Goal: Transaction & Acquisition: Book appointment/travel/reservation

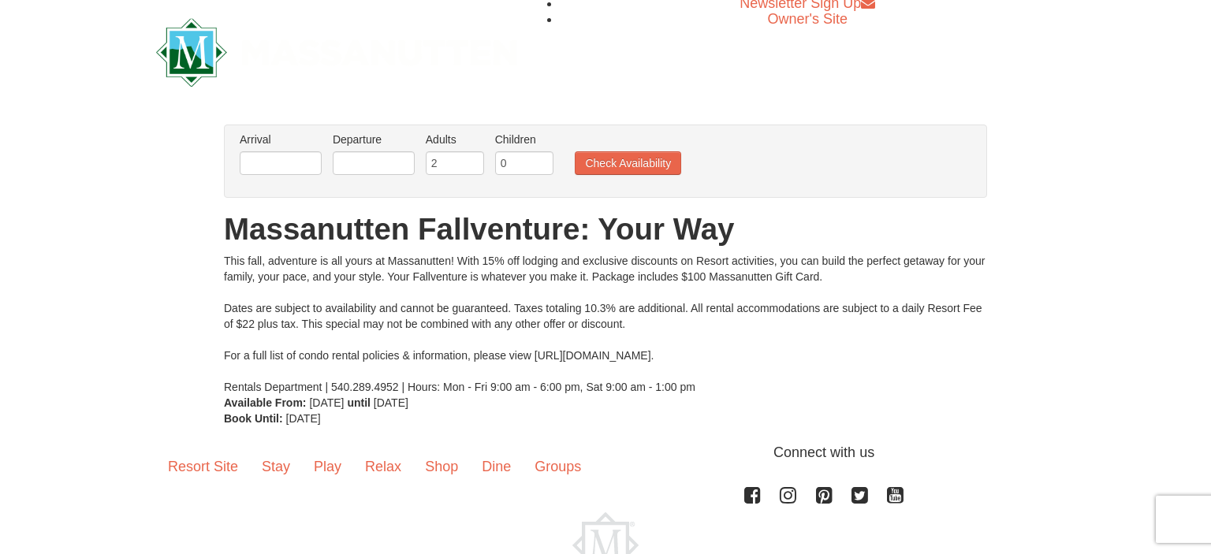
scroll to position [2, 0]
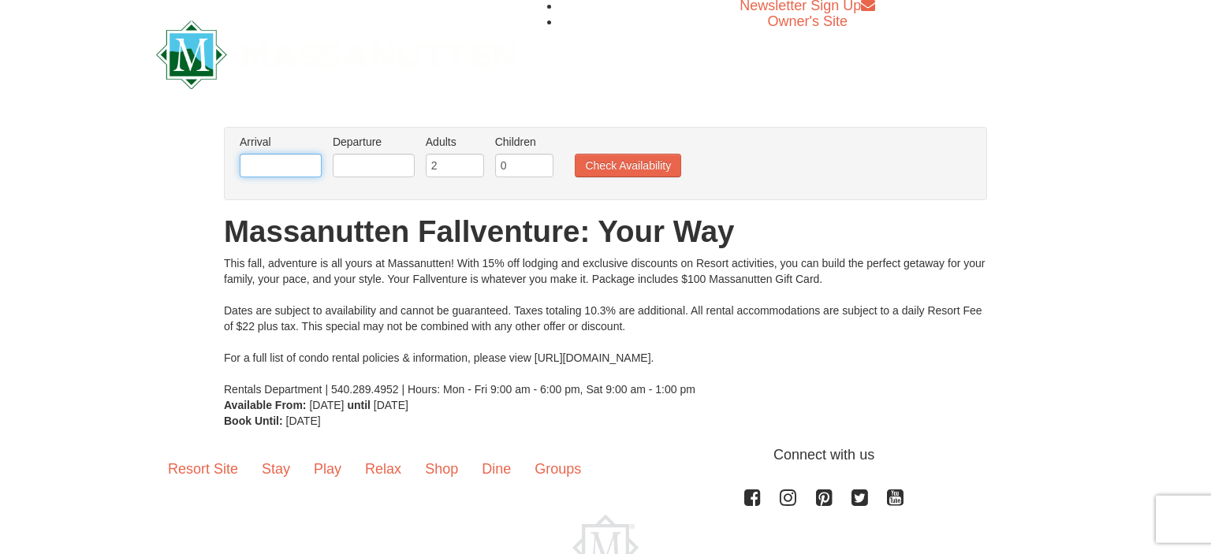
click at [298, 165] on input "text" at bounding box center [281, 166] width 82 height 24
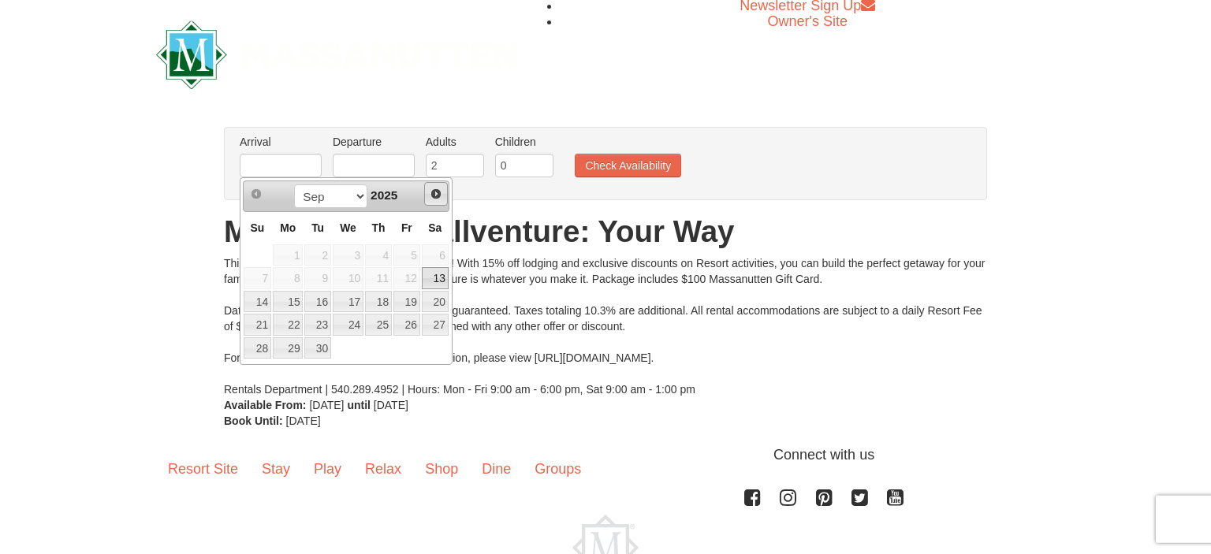
click at [437, 197] on span "Next" at bounding box center [436, 194] width 13 height 13
click at [435, 281] on link "11" at bounding box center [435, 278] width 27 height 22
type input "[DATE]"
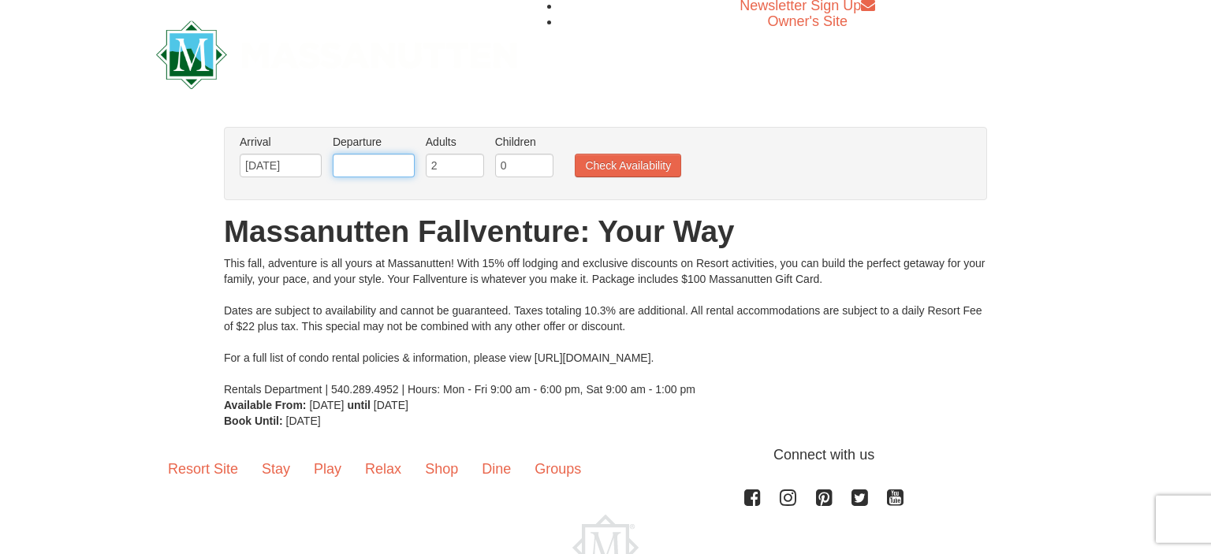
click at [388, 169] on input "text" at bounding box center [374, 166] width 82 height 24
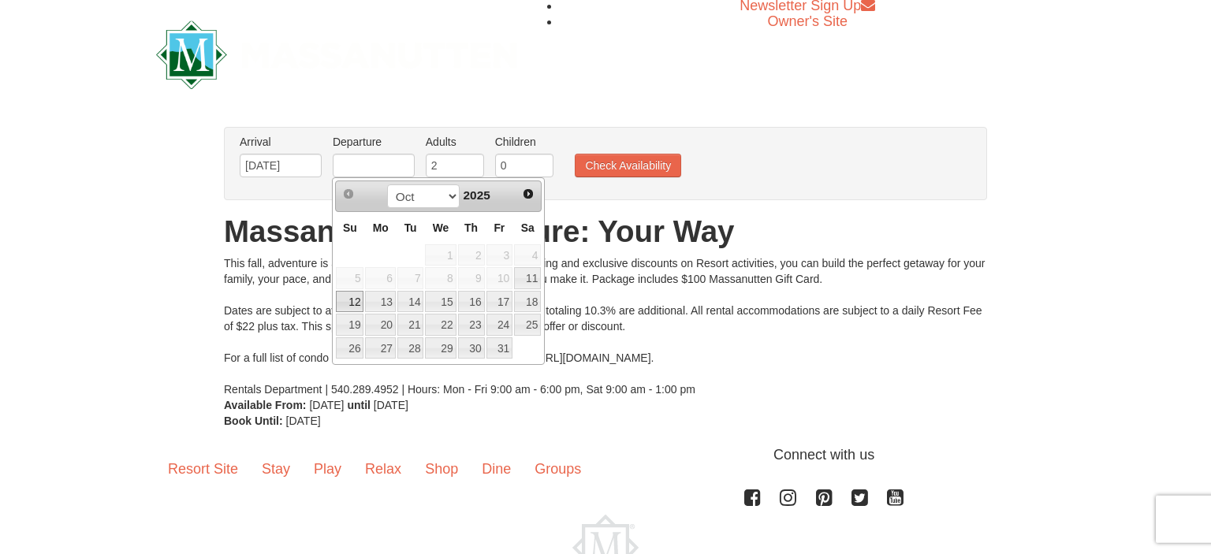
click at [351, 299] on link "12" at bounding box center [350, 302] width 28 height 22
type input "[DATE]"
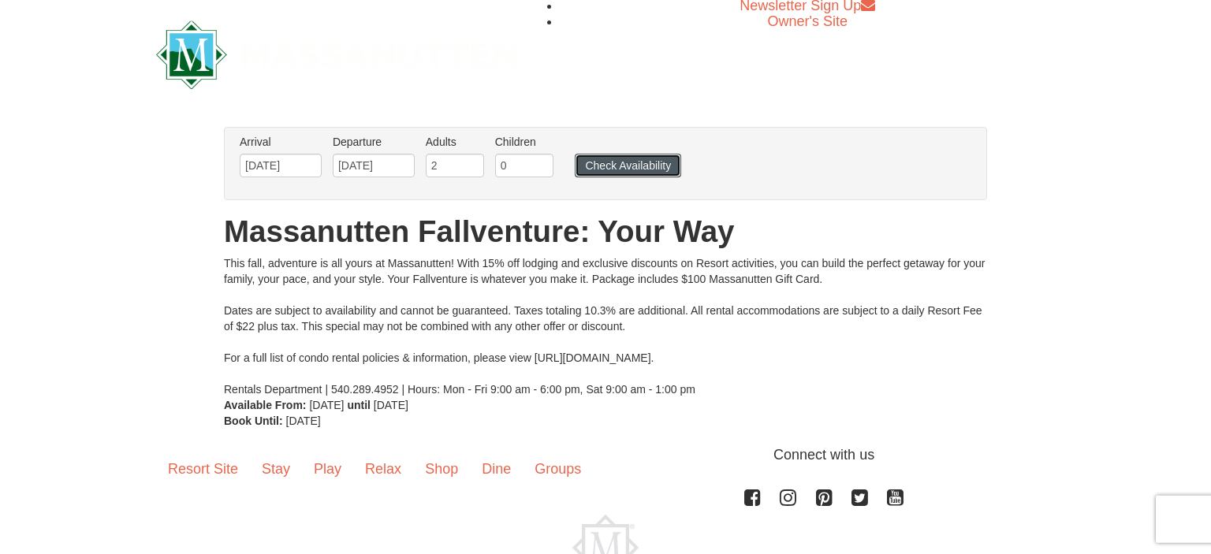
click at [635, 167] on button "Check Availability" at bounding box center [628, 166] width 106 height 24
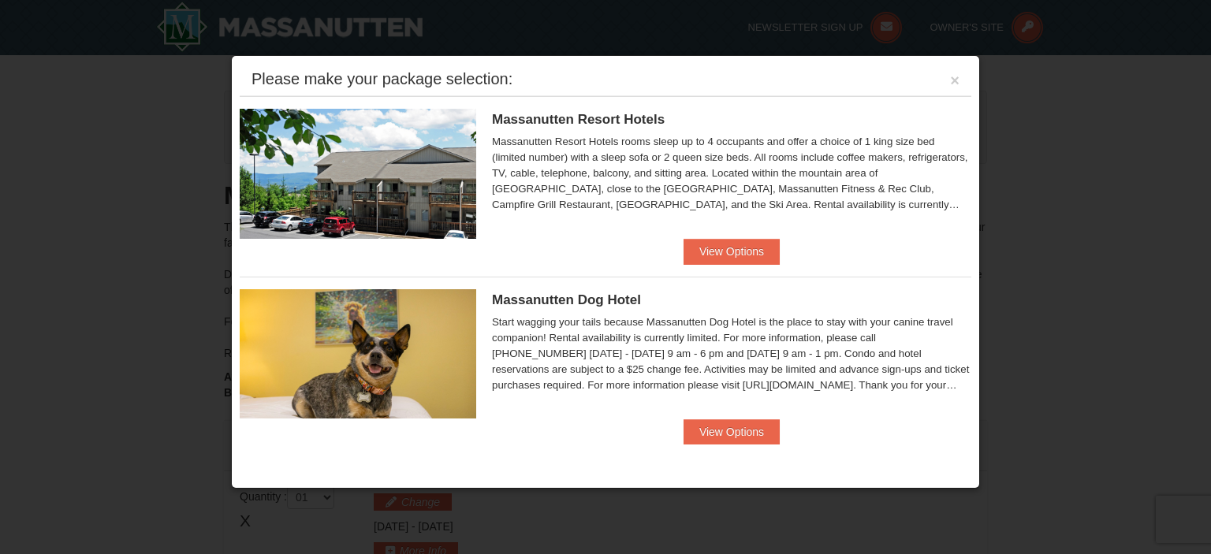
scroll to position [481, 0]
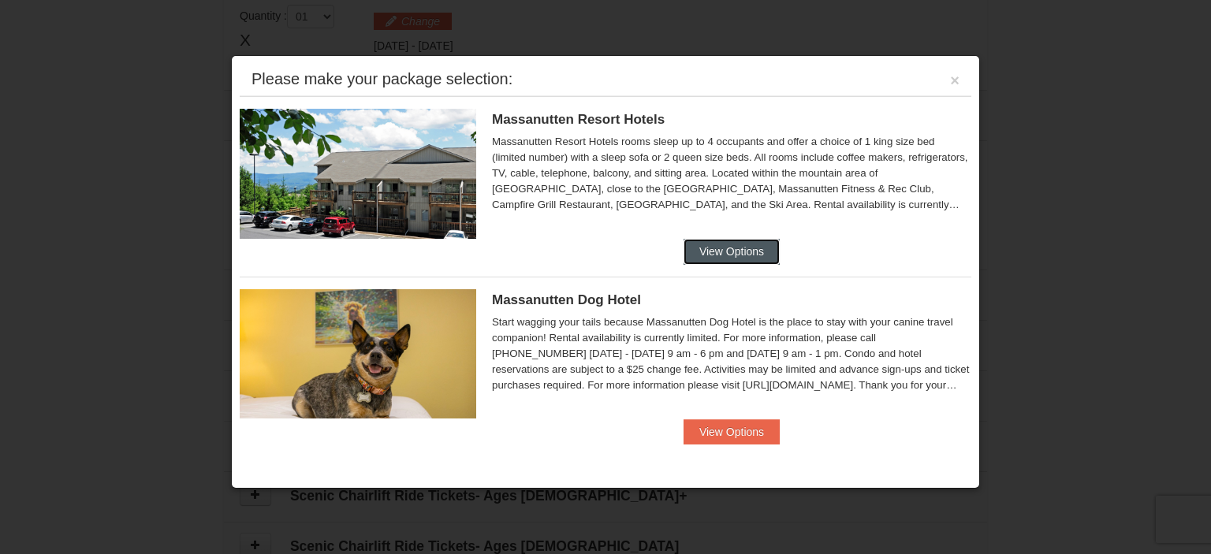
click at [756, 250] on button "View Options" at bounding box center [731, 251] width 96 height 25
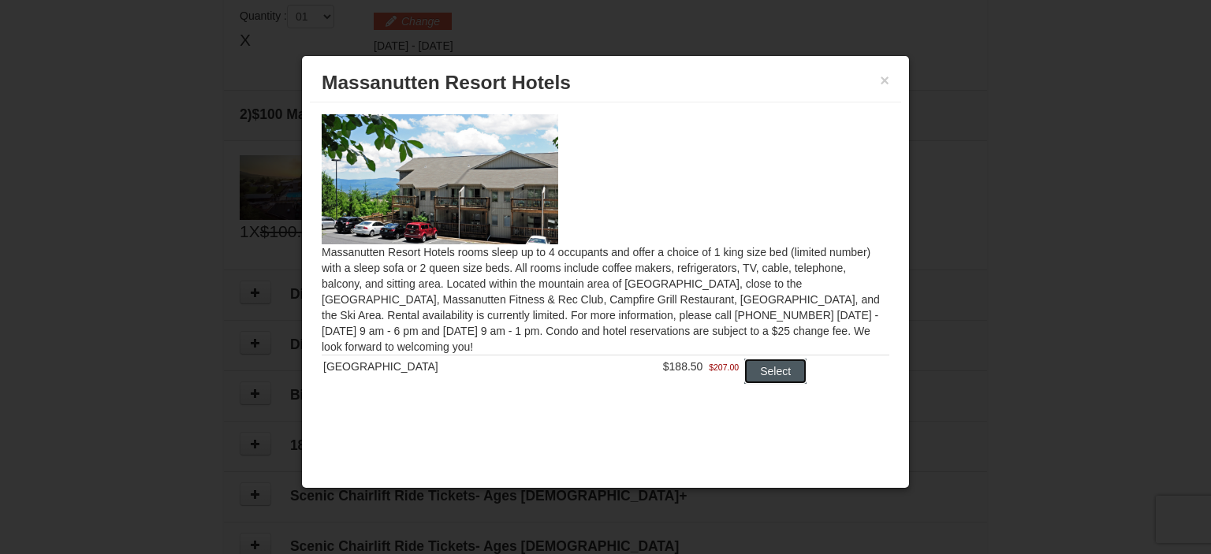
click at [761, 375] on button "Select" at bounding box center [775, 371] width 62 height 25
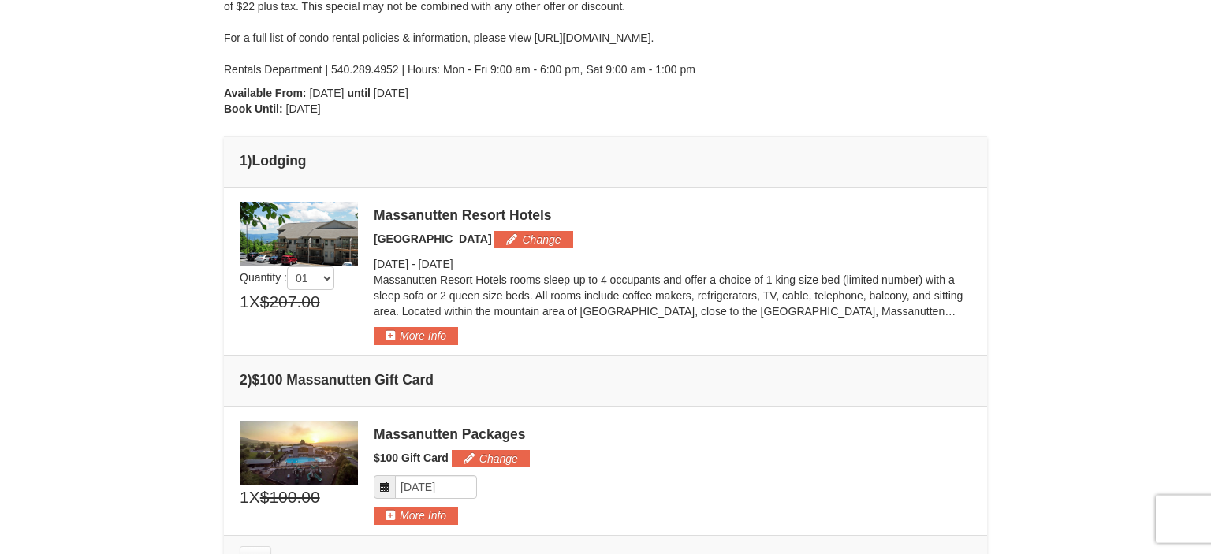
scroll to position [0, 0]
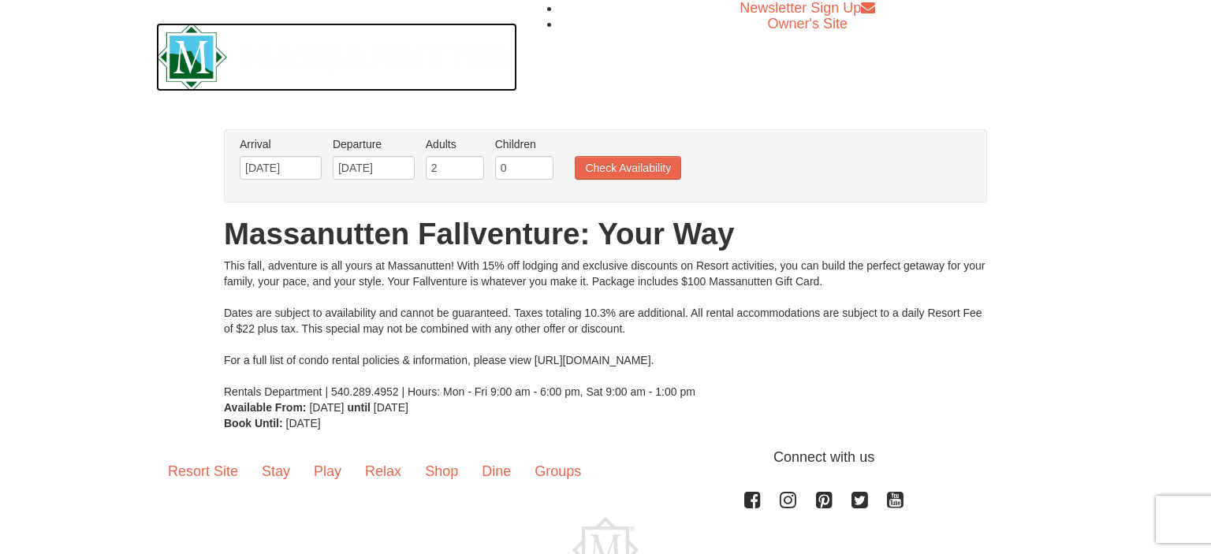
click at [194, 74] on img at bounding box center [336, 57] width 361 height 69
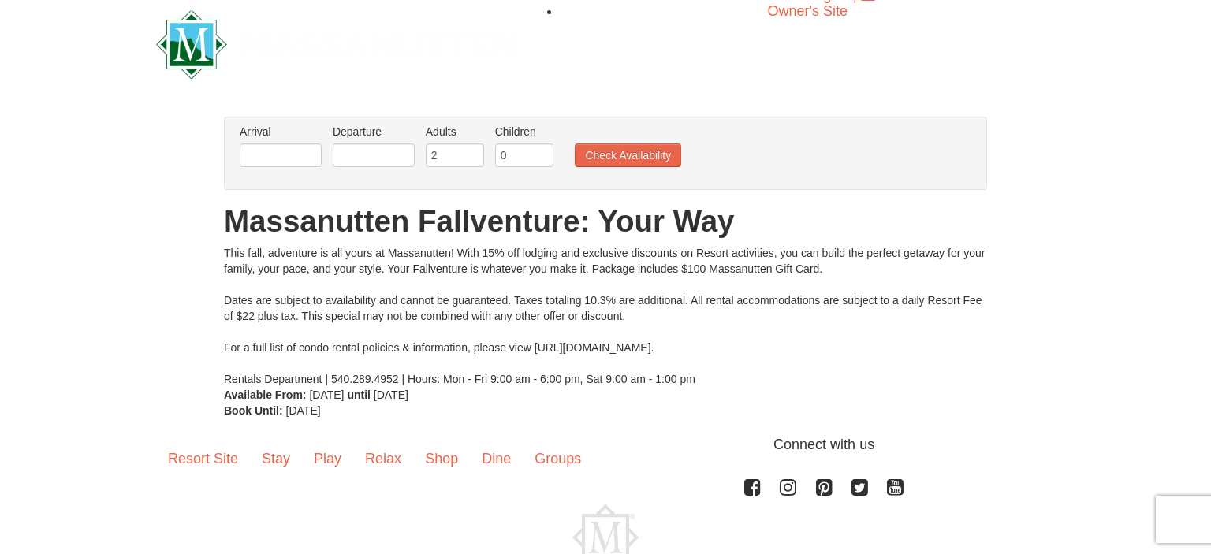
scroll to position [6, 0]
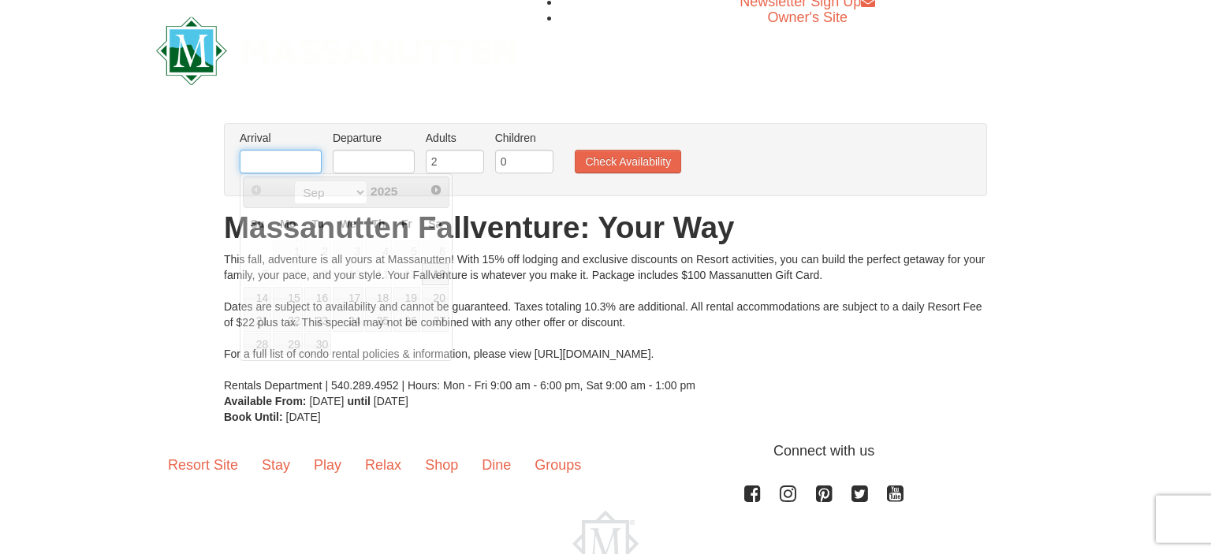
click at [300, 158] on input "text" at bounding box center [281, 162] width 82 height 24
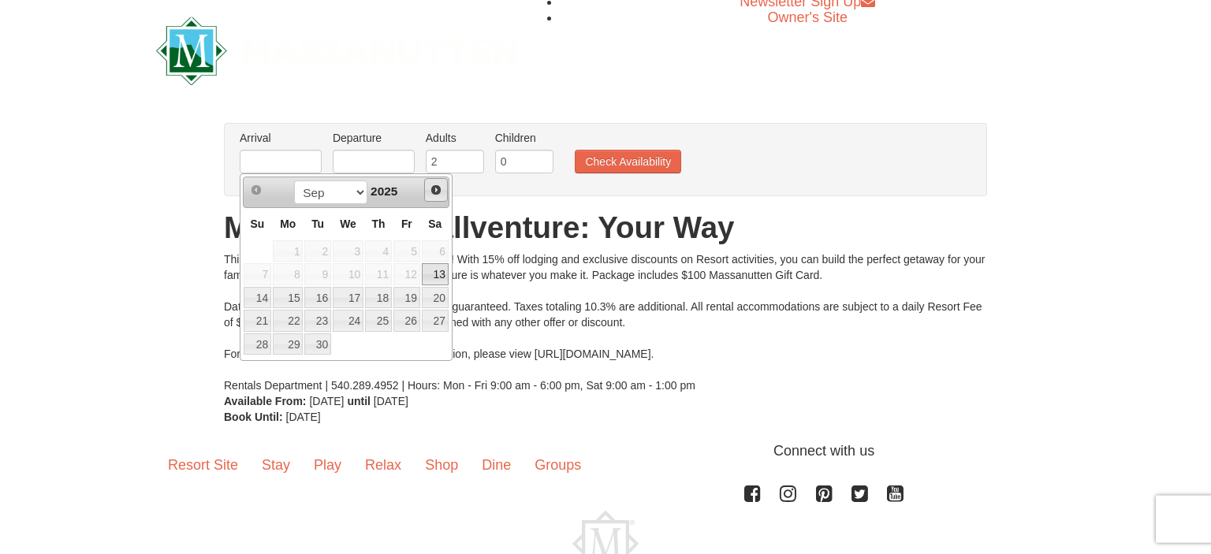
click at [436, 192] on span "Next" at bounding box center [436, 190] width 13 height 13
click at [436, 274] on link "11" at bounding box center [435, 274] width 27 height 22
type input "[DATE]"
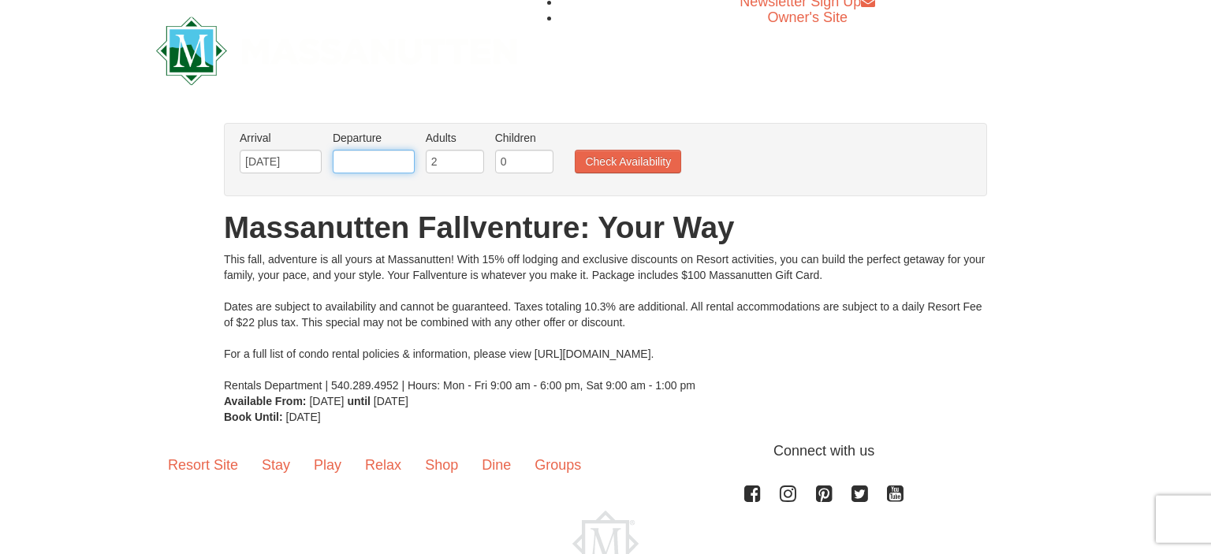
click at [382, 157] on input "text" at bounding box center [374, 162] width 82 height 24
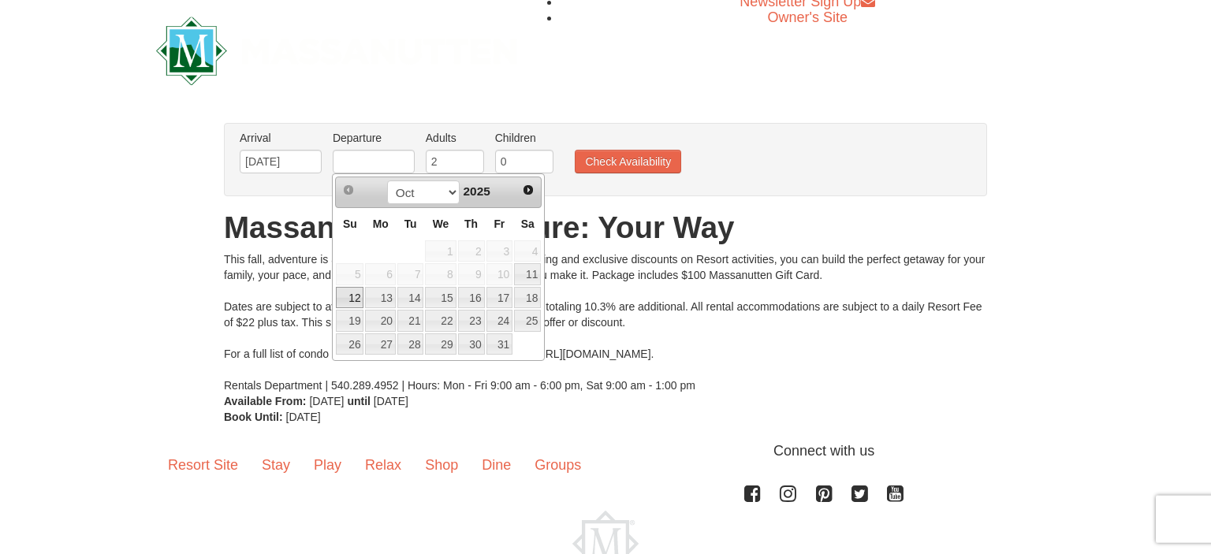
click at [352, 294] on link "12" at bounding box center [350, 298] width 28 height 22
type input "[DATE]"
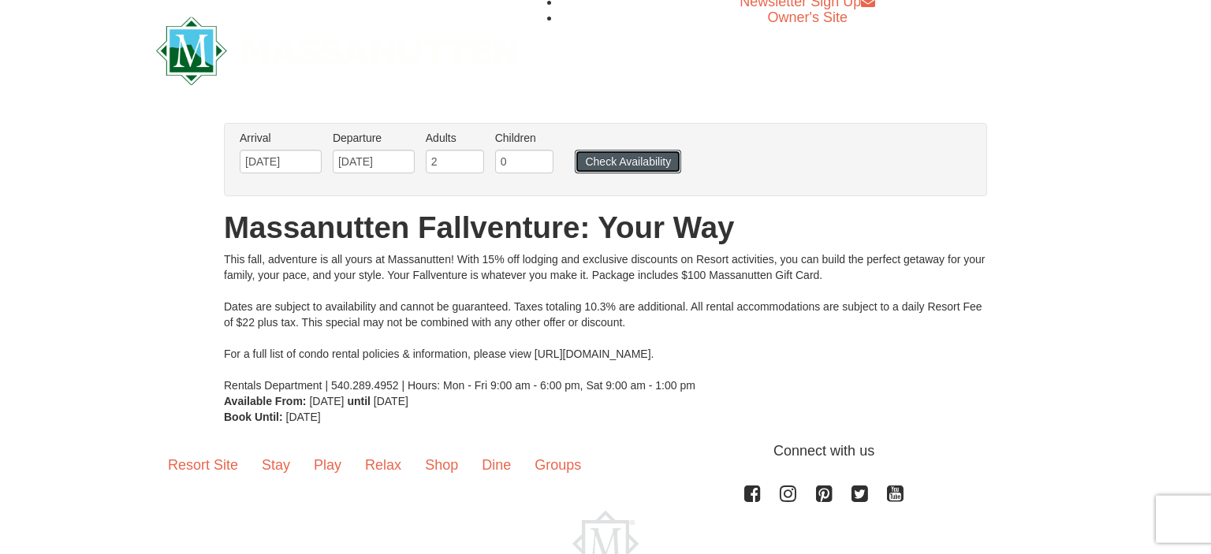
click at [604, 170] on button "Check Availability" at bounding box center [628, 162] width 106 height 24
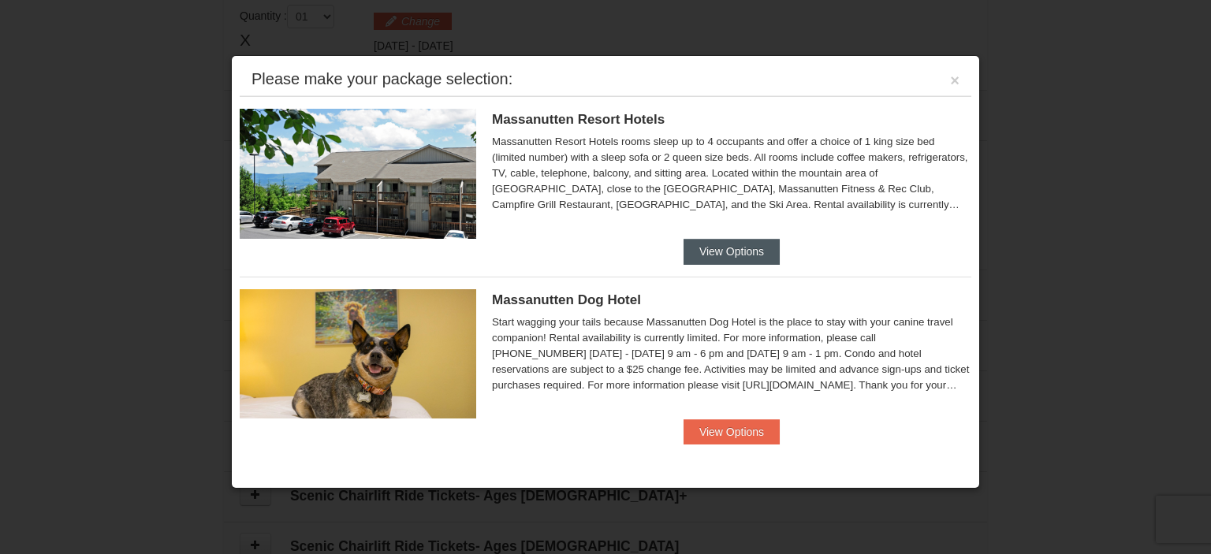
scroll to position [481, 0]
click at [757, 252] on button "View Options" at bounding box center [731, 251] width 96 height 25
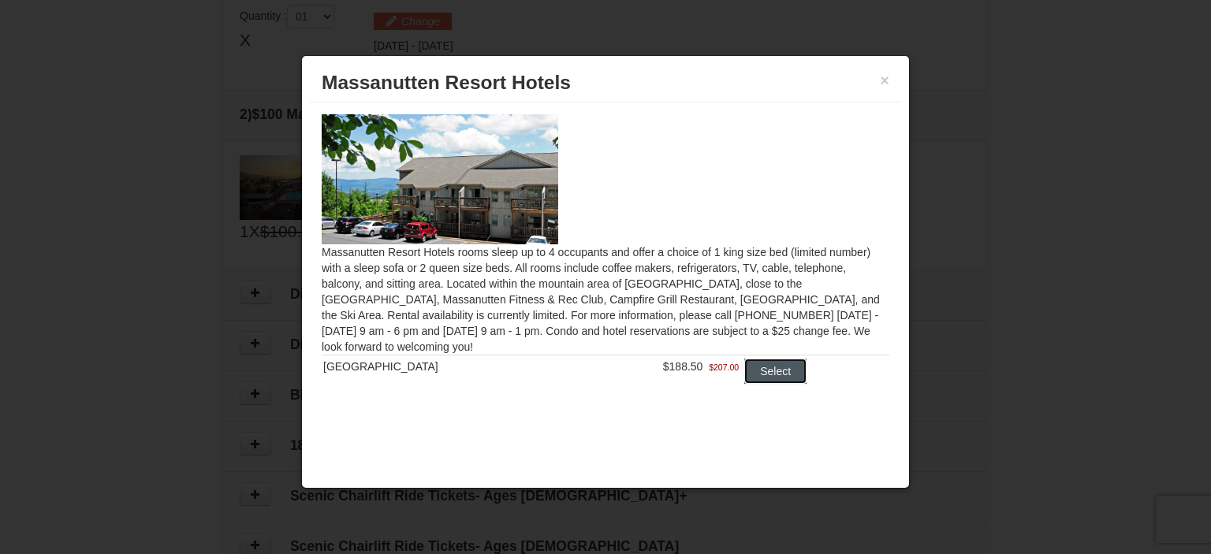
click at [779, 380] on button "Select" at bounding box center [775, 371] width 62 height 25
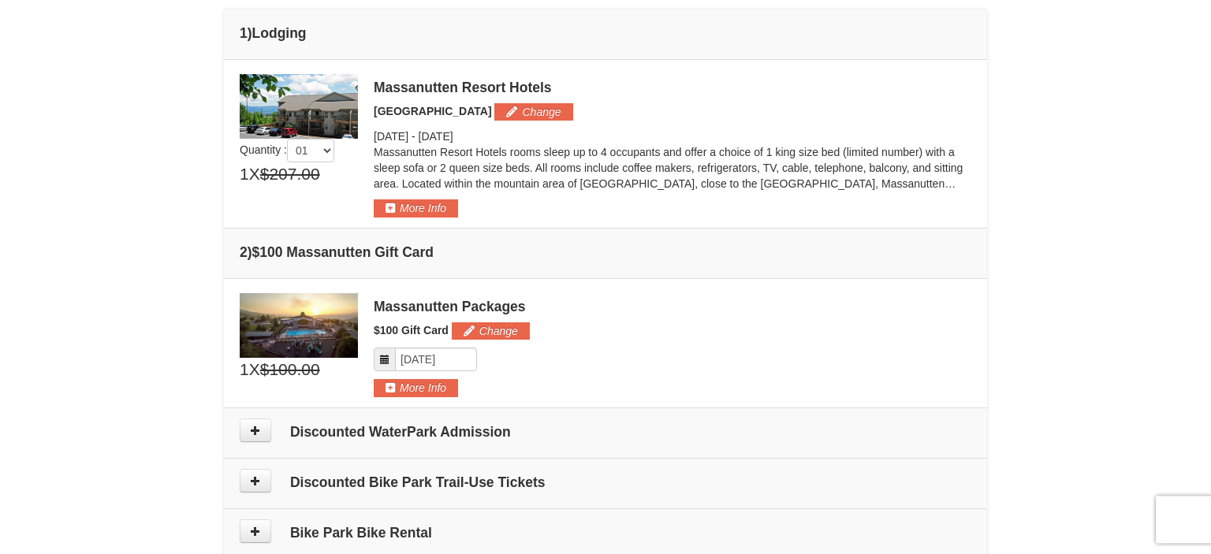
scroll to position [410, 0]
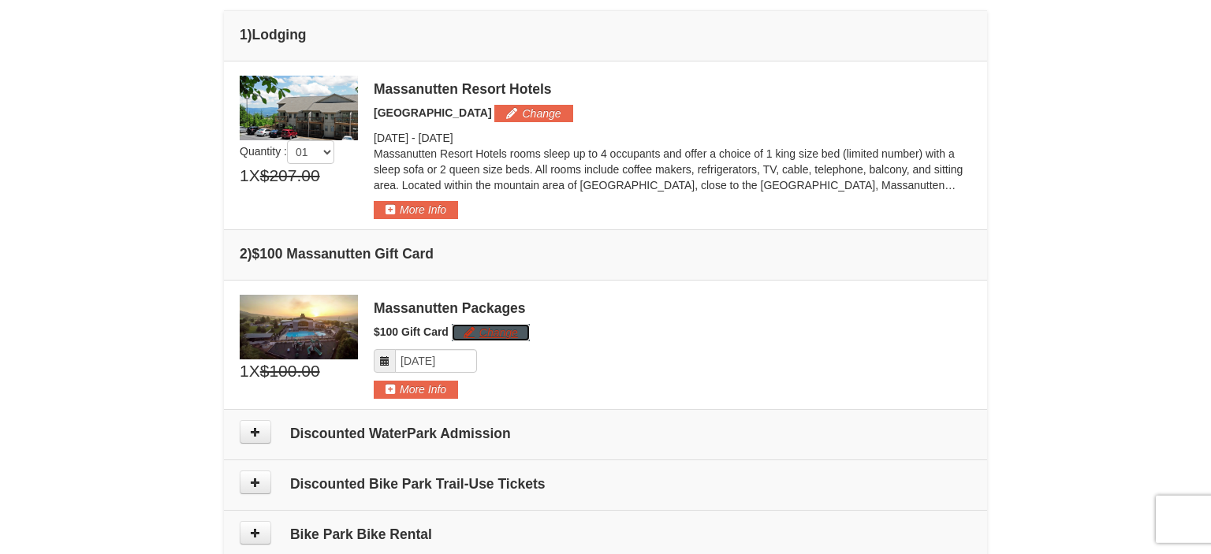
click at [525, 331] on button "Change" at bounding box center [491, 332] width 78 height 17
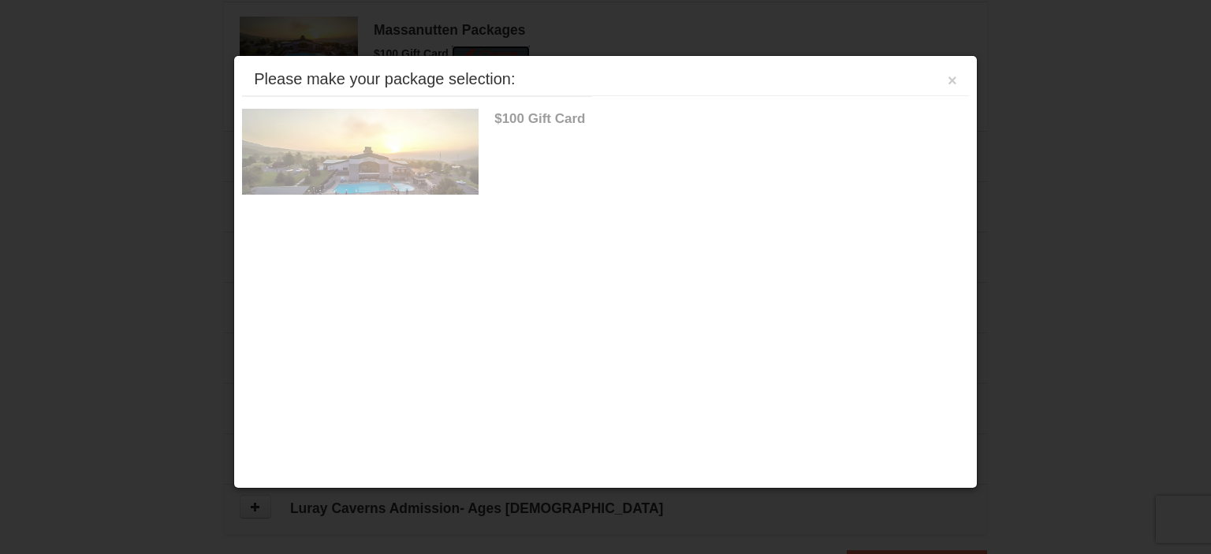
scroll to position [703, 0]
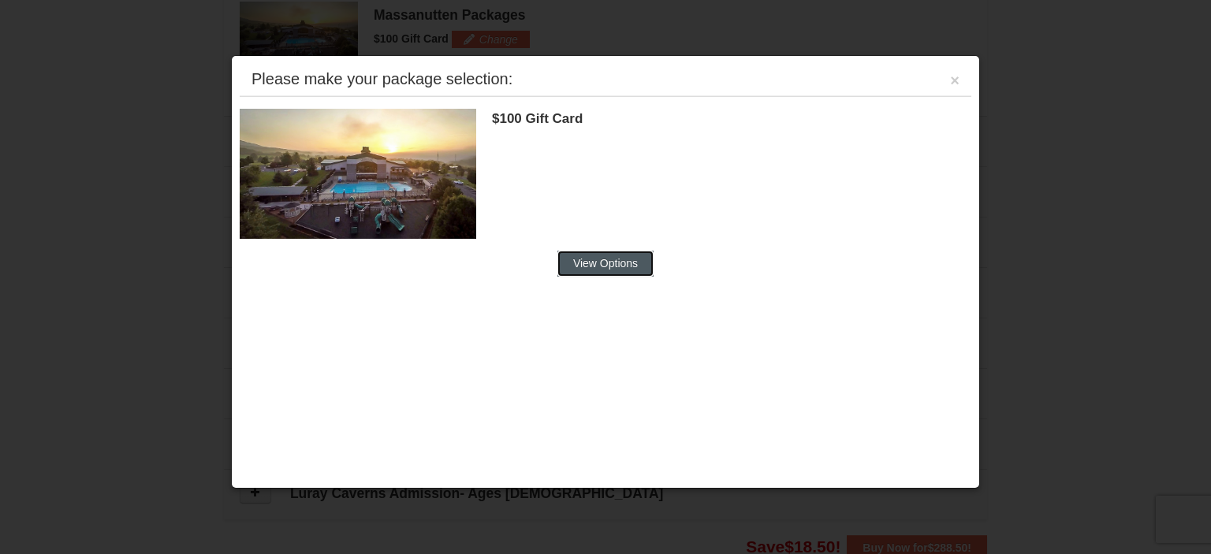
click at [621, 269] on button "View Options" at bounding box center [605, 263] width 96 height 25
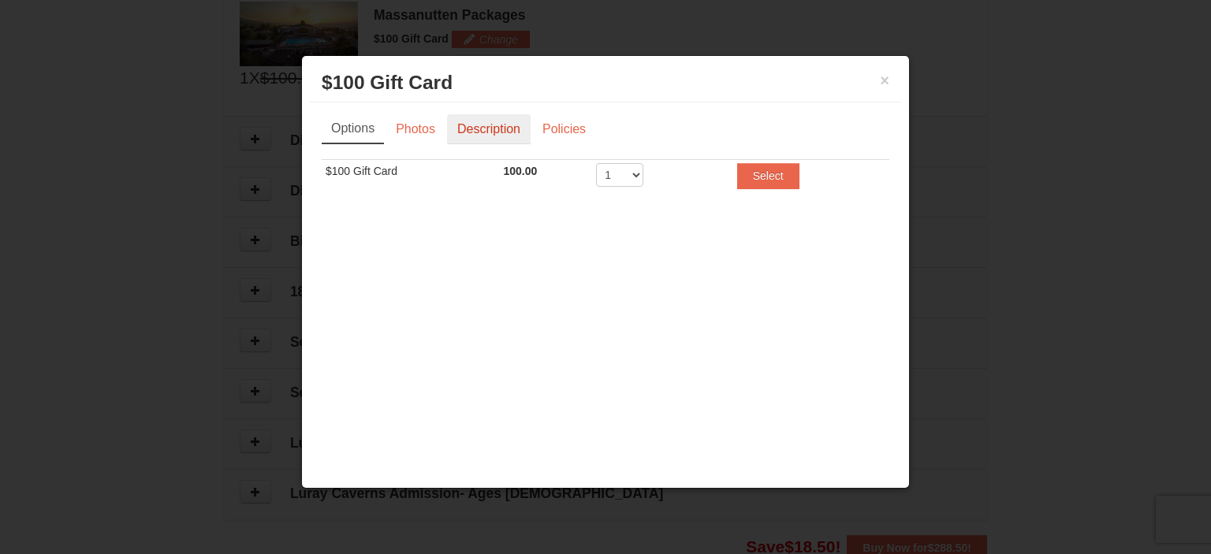
click at [489, 134] on link "Description" at bounding box center [489, 129] width 84 height 30
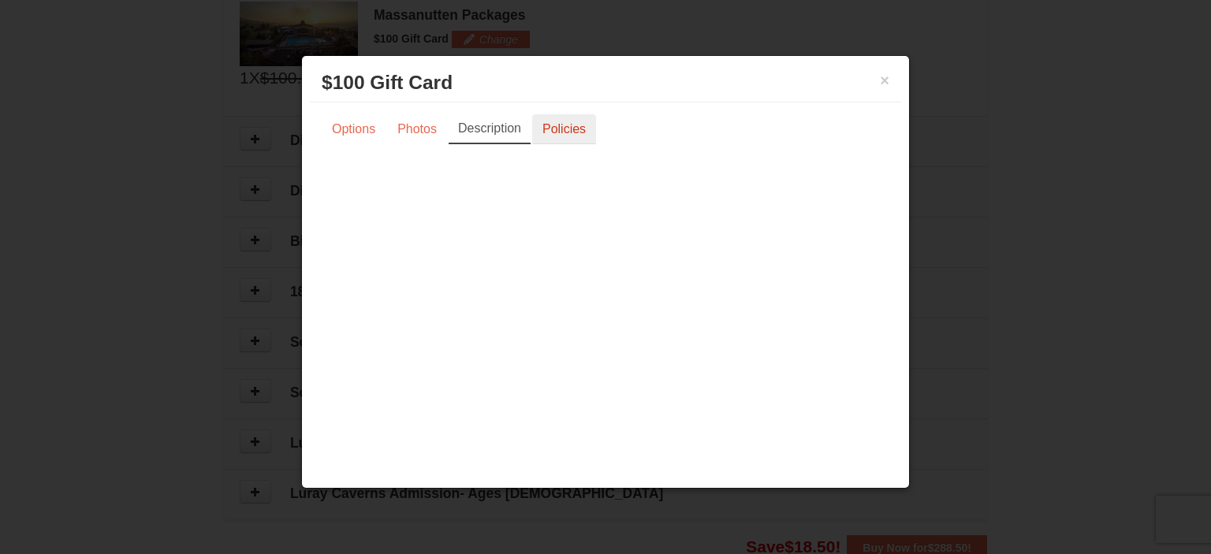
click at [565, 131] on link "Policies" at bounding box center [564, 129] width 64 height 30
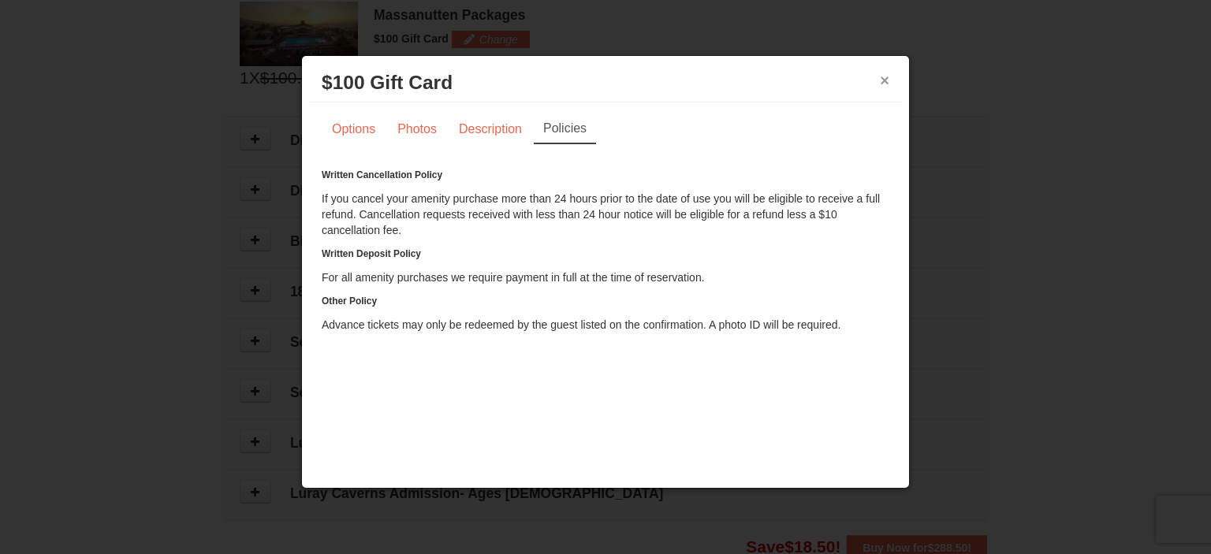
click at [883, 82] on button "×" at bounding box center [884, 81] width 9 height 16
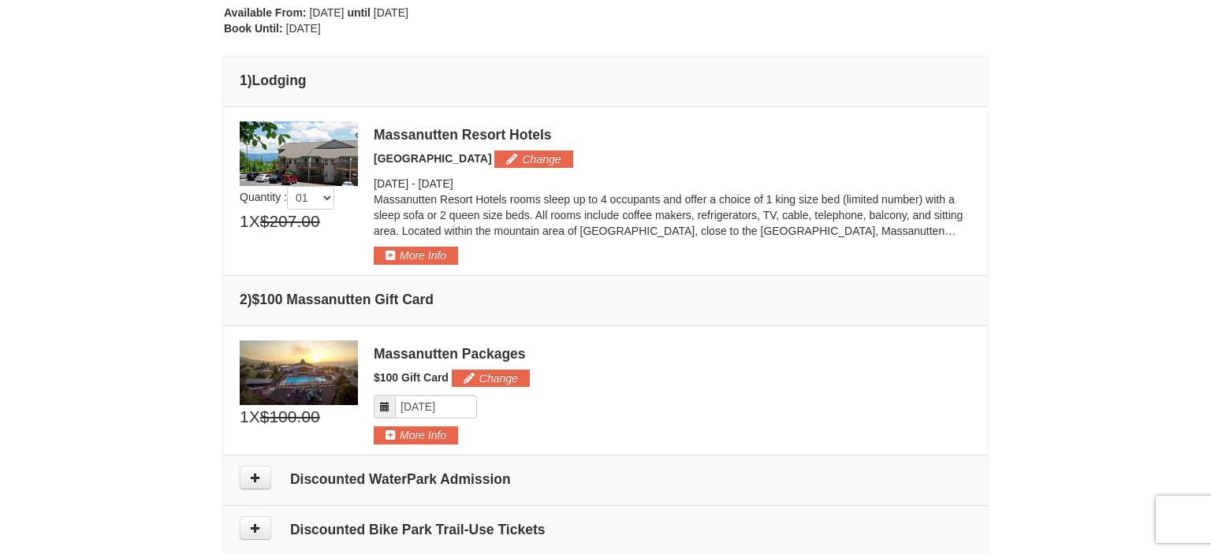
scroll to position [351, 0]
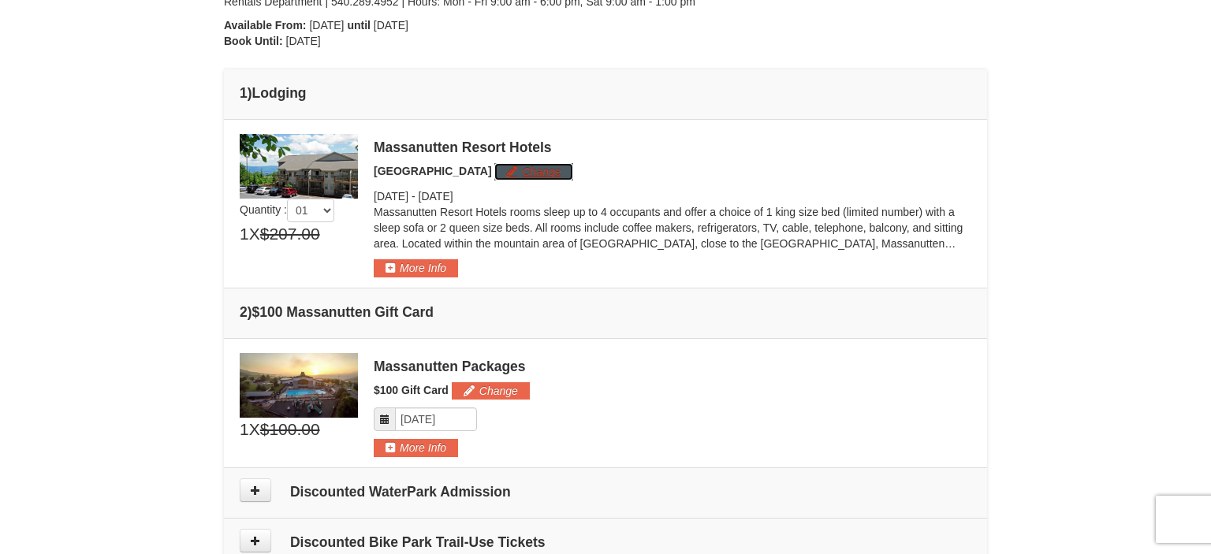
click at [537, 170] on button "Change" at bounding box center [533, 171] width 78 height 17
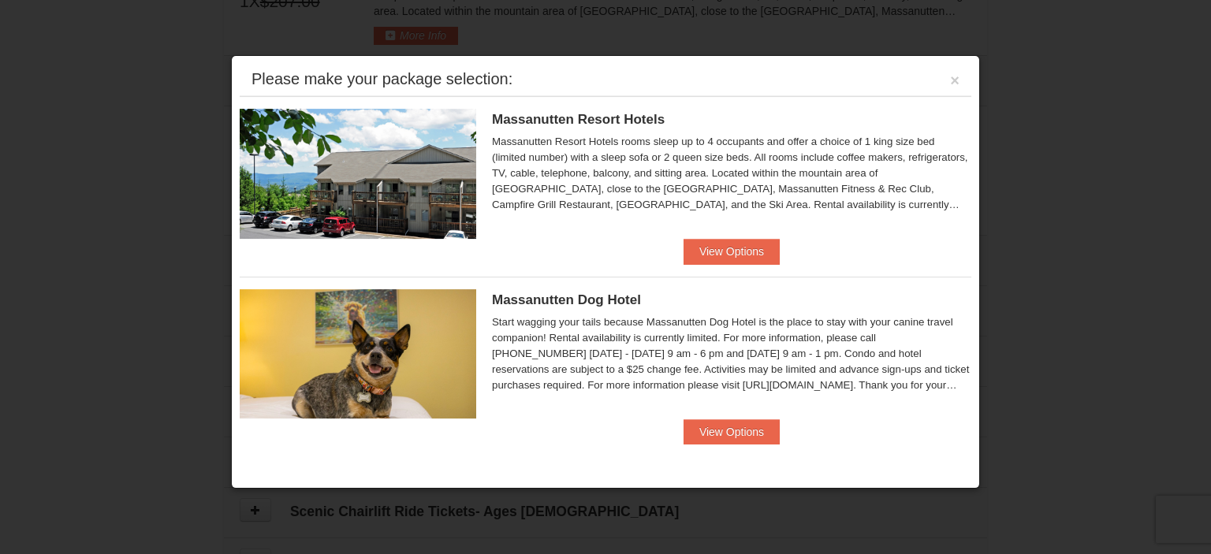
scroll to position [586, 0]
click at [747, 256] on button "View Options" at bounding box center [731, 251] width 96 height 25
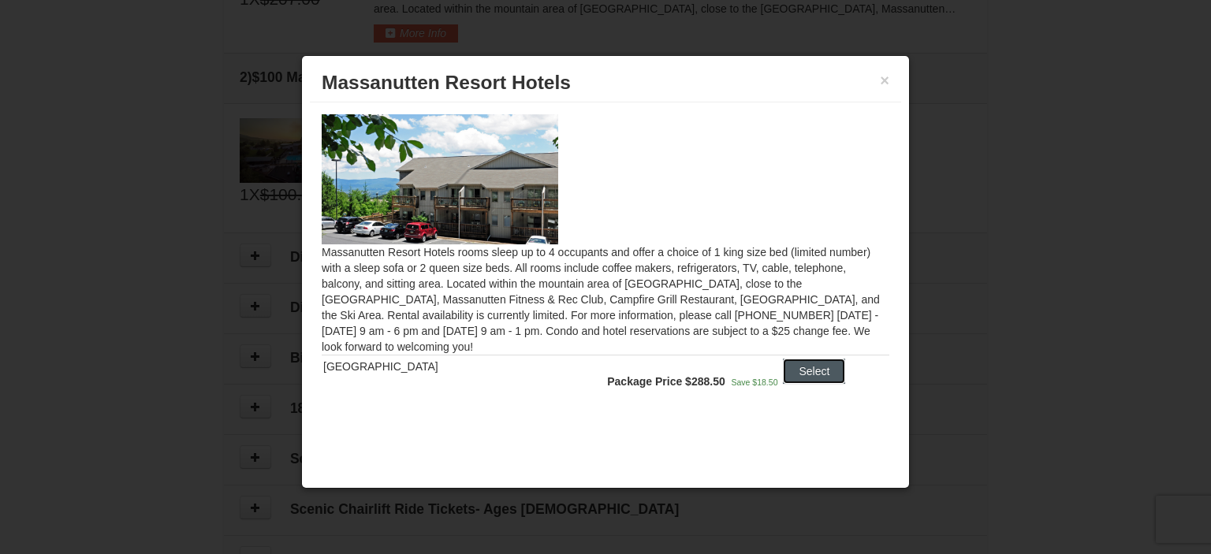
click at [796, 370] on button "Select" at bounding box center [814, 371] width 62 height 25
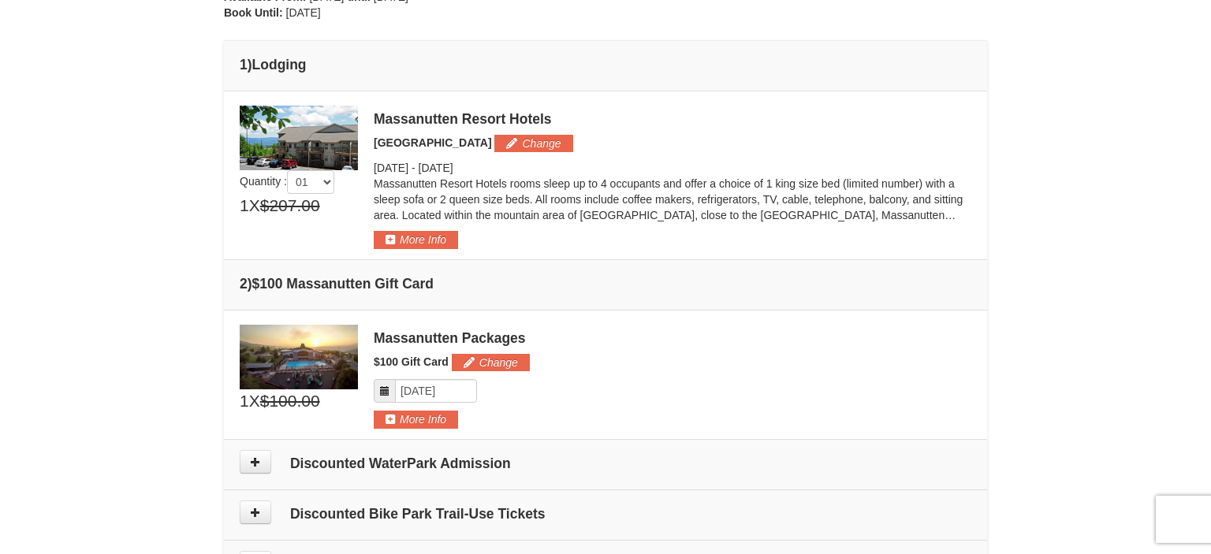
scroll to position [0, 0]
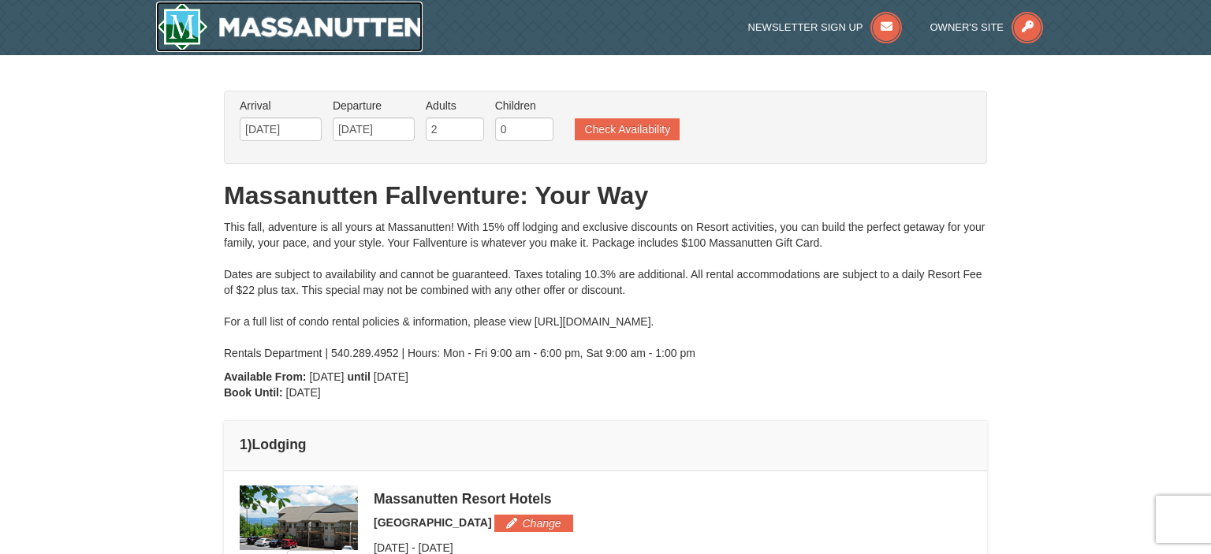
click at [288, 27] on img at bounding box center [289, 27] width 266 height 50
